Goal: Find specific page/section: Find specific page/section

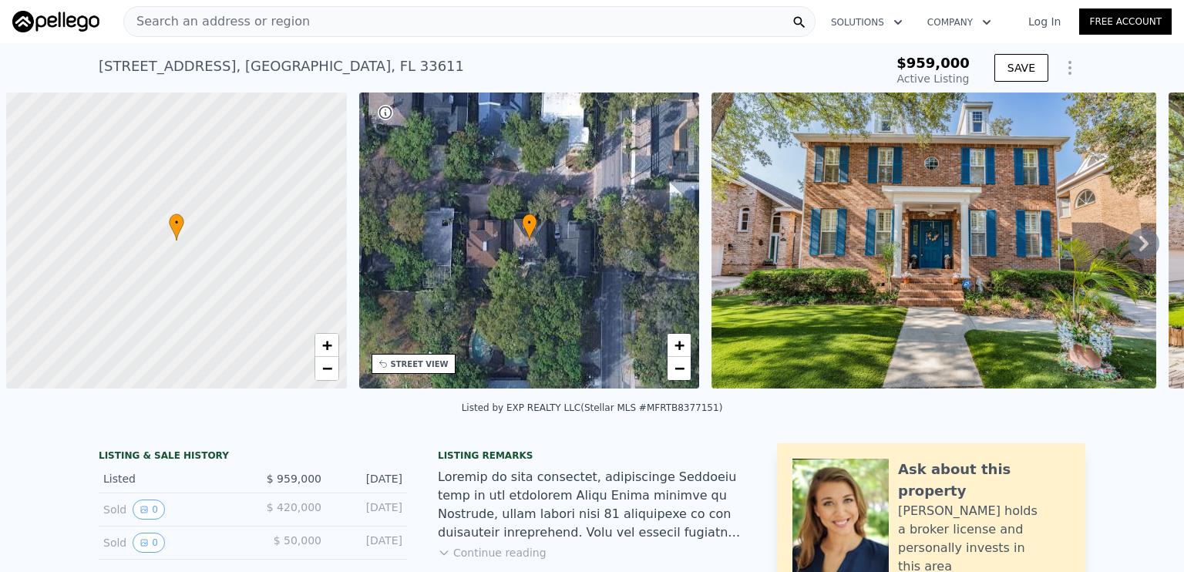
scroll to position [0, 6]
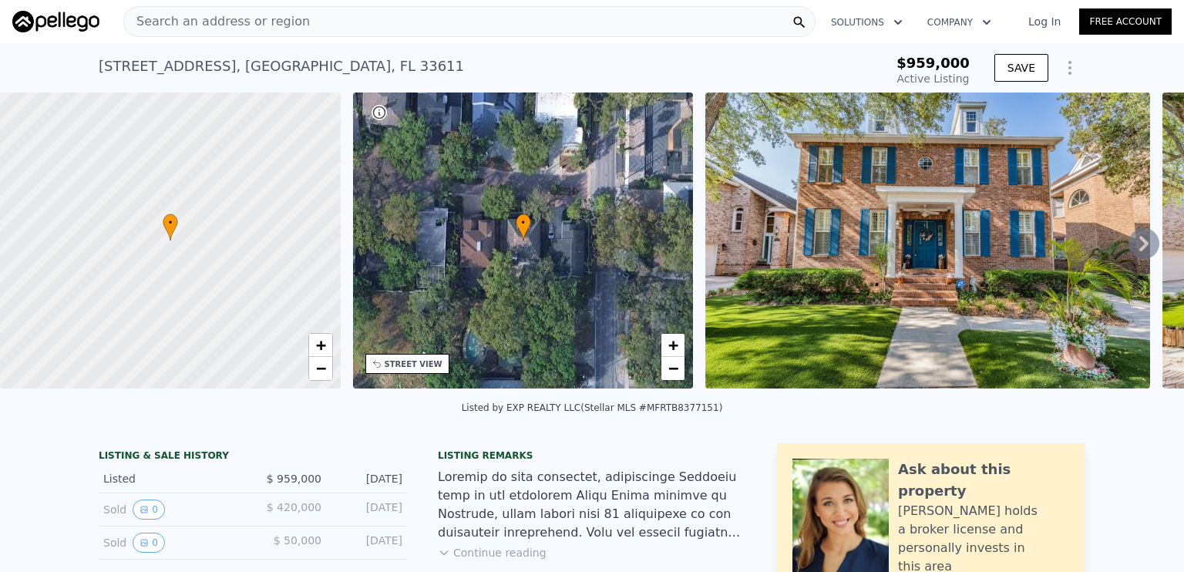
click at [256, 34] on div "Search an address or region" at bounding box center [217, 21] width 186 height 29
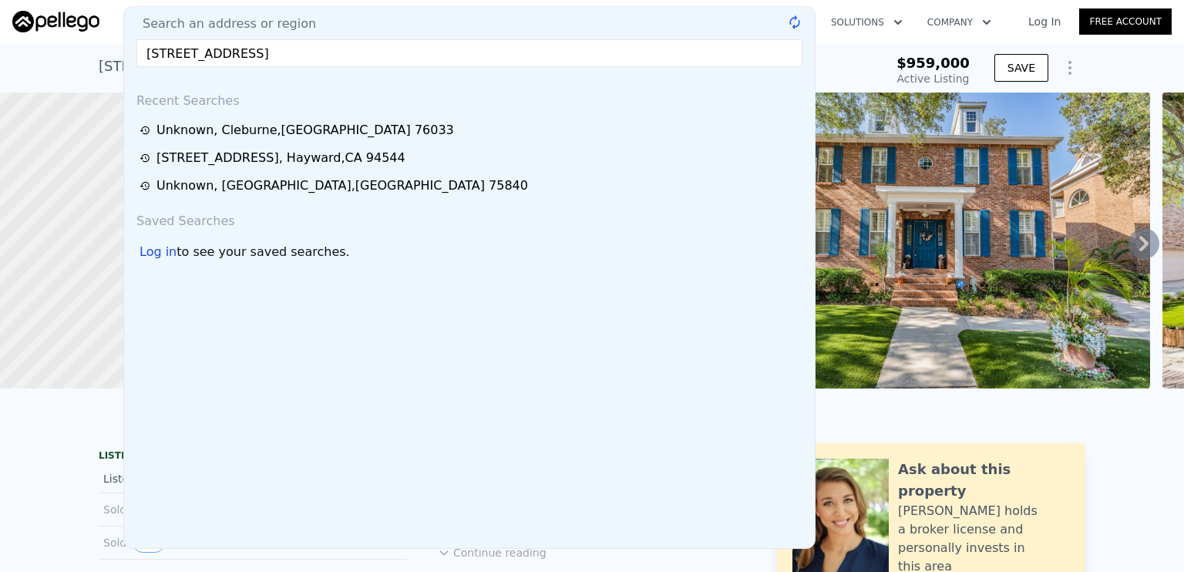
type input "[STREET_ADDRESS]"
click at [255, 34] on div "Search an address or region [STREET_ADDRESS] @keyframes spin { from { transform…" at bounding box center [469, 277] width 692 height 543
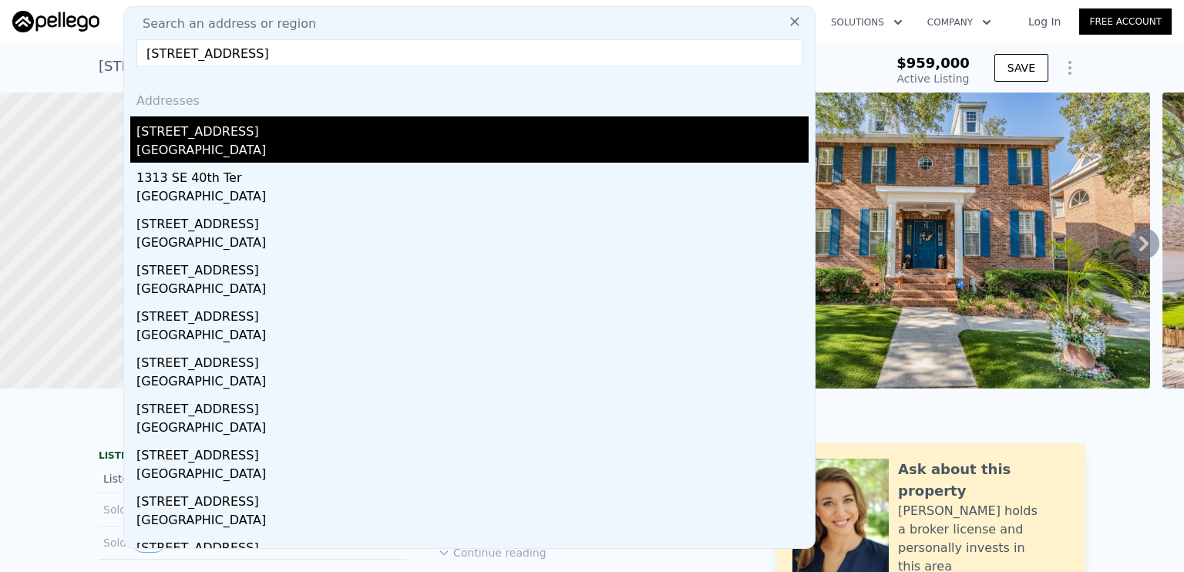
click at [207, 136] on div "[STREET_ADDRESS]" at bounding box center [472, 128] width 672 height 25
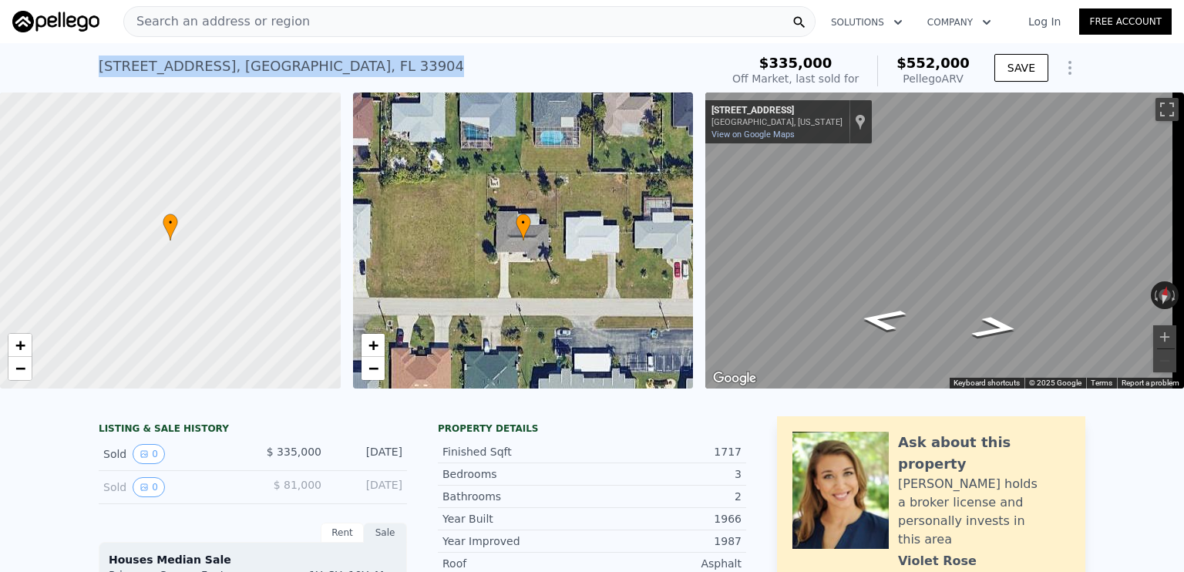
drag, startPoint x: 93, startPoint y: 68, endPoint x: 331, endPoint y: 66, distance: 238.2
click at [331, 66] on div "[STREET_ADDRESS] Sold [DATE] for $335k (~ARV $552k )" at bounding box center [406, 70] width 615 height 43
copy div "[STREET_ADDRESS]"
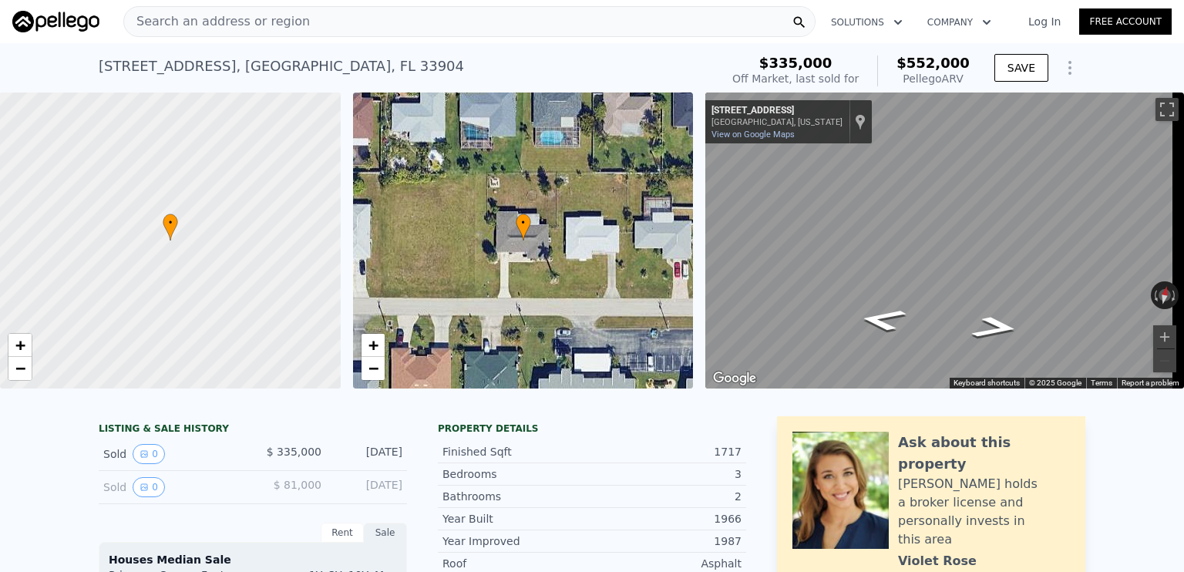
click at [318, 26] on div "Search an address or region" at bounding box center [469, 21] width 692 height 31
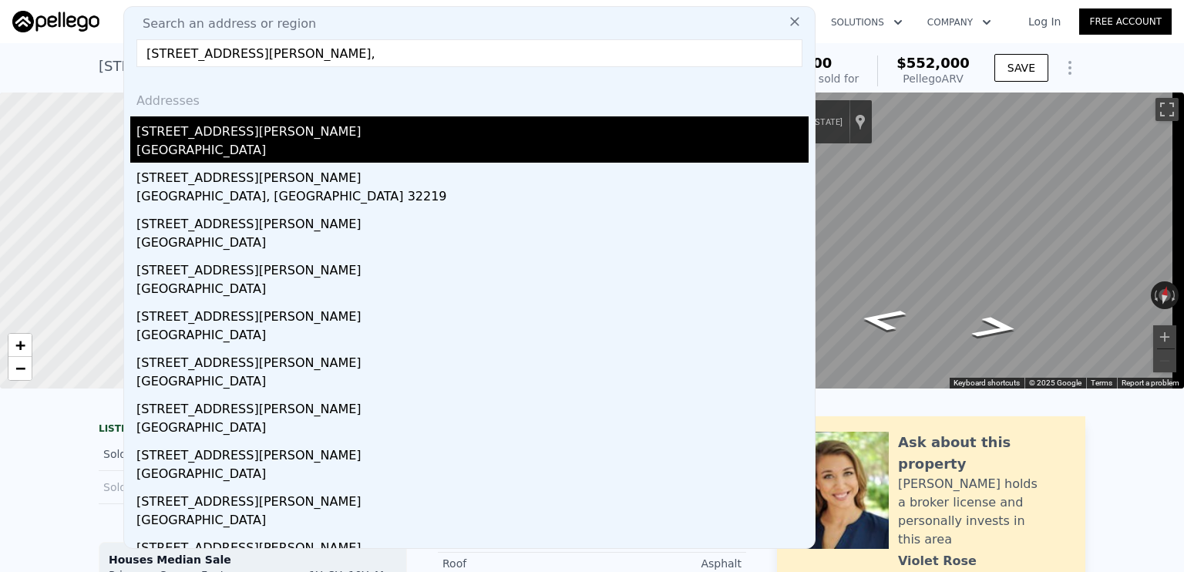
type input "[STREET_ADDRESS][PERSON_NAME],"
click at [204, 141] on div "[GEOGRAPHIC_DATA]" at bounding box center [472, 152] width 672 height 22
